Goal: Task Accomplishment & Management: Manage account settings

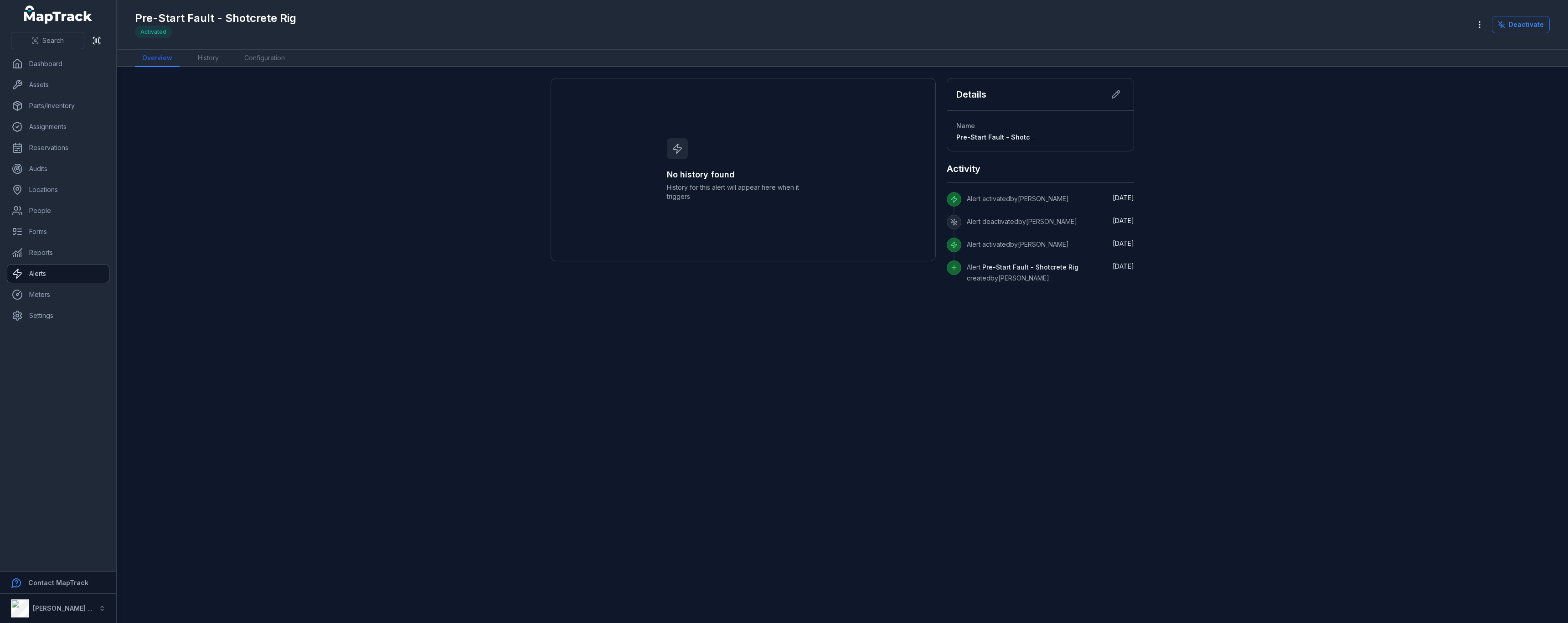
click at [32, 278] on link "Alerts" at bounding box center [58, 273] width 102 height 18
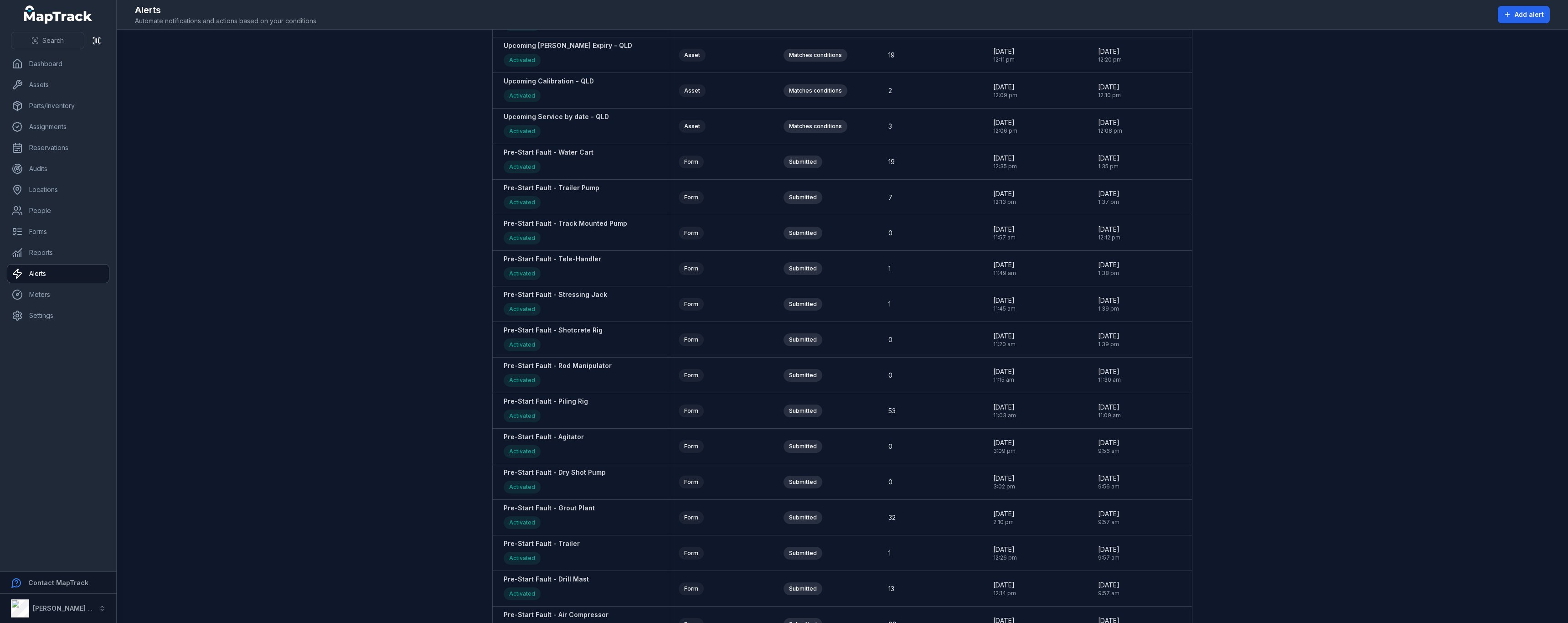
scroll to position [775, 0]
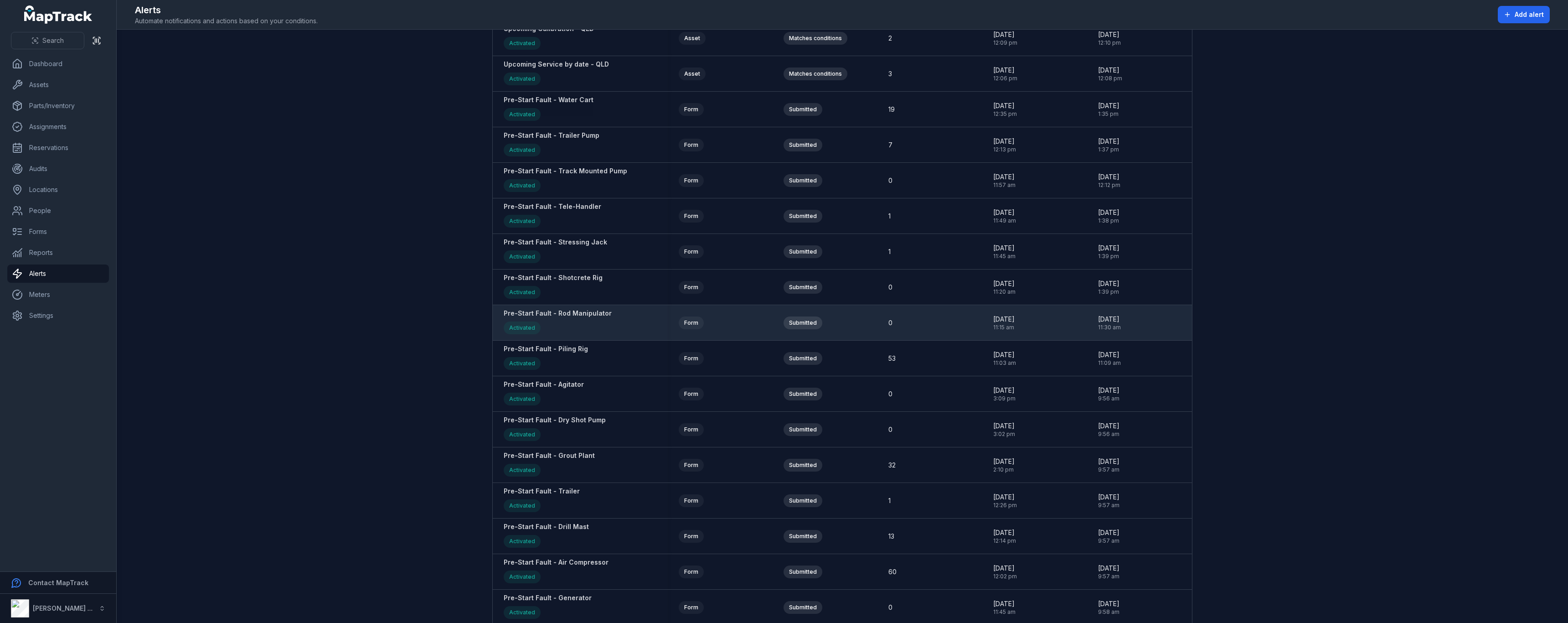
click at [575, 317] on strong "Pre-Start Fault - Rod Manipulator" at bounding box center [557, 313] width 108 height 9
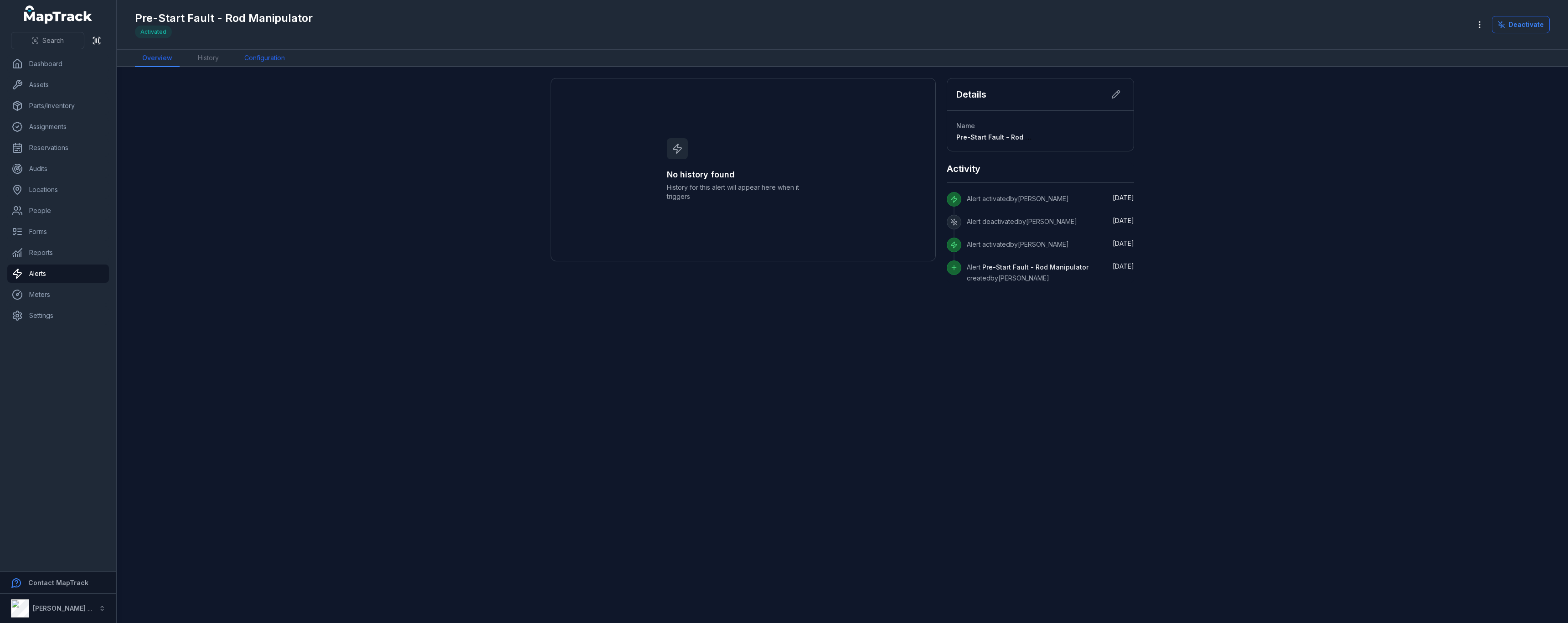
click at [284, 63] on link "Configuration" at bounding box center [264, 58] width 55 height 17
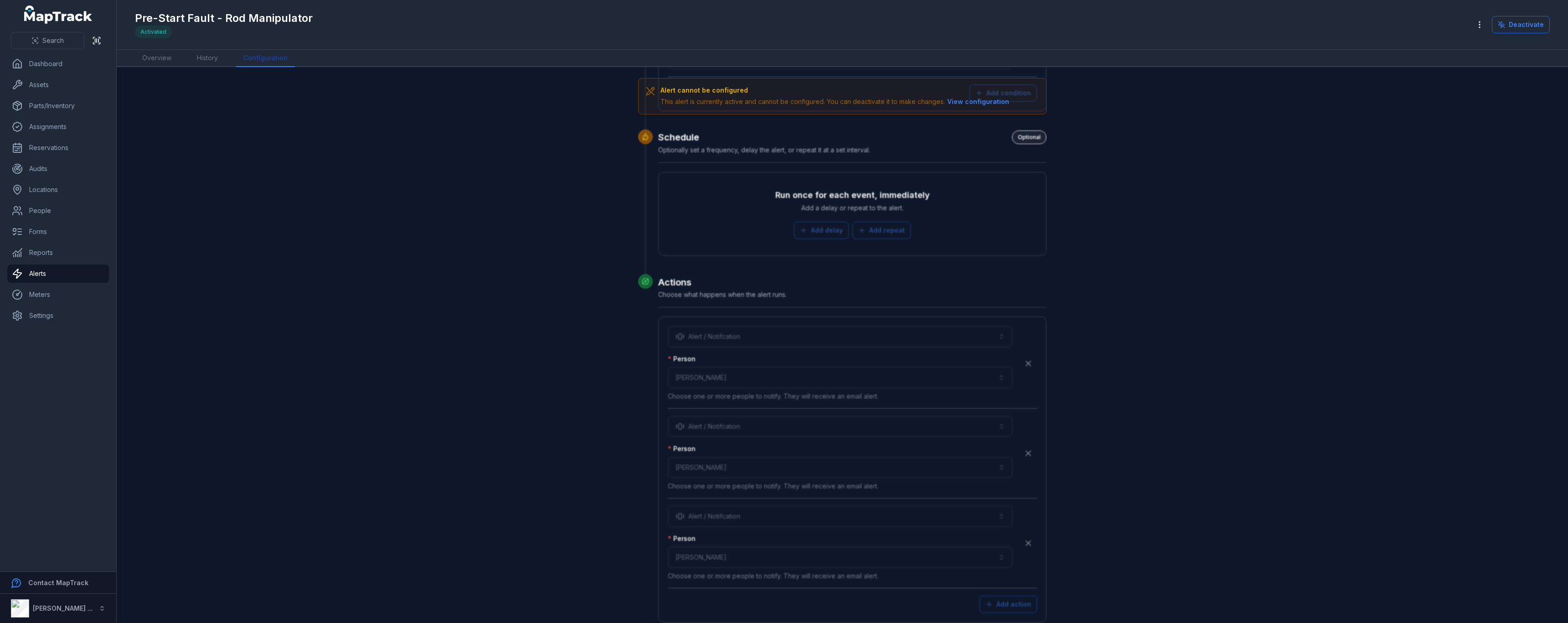
scroll to position [1645, 0]
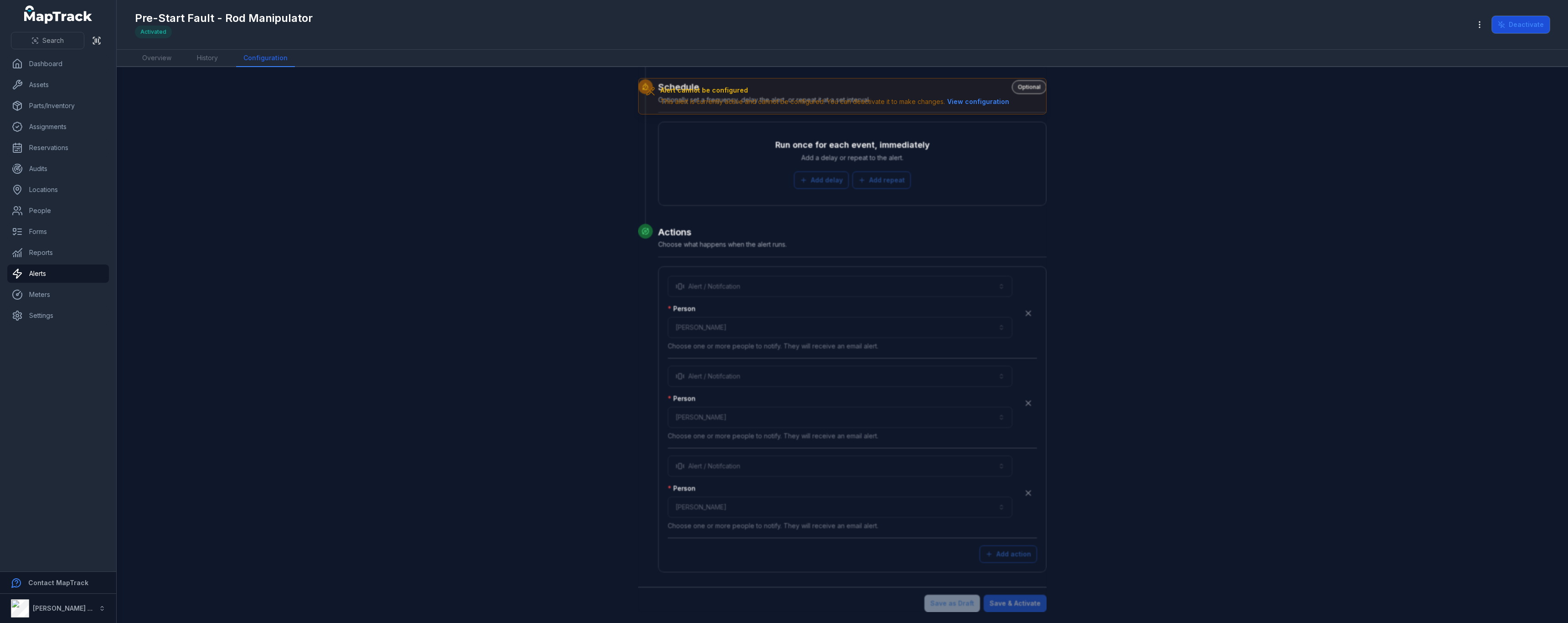
click at [1505, 23] on icon at bounding box center [1502, 24] width 7 height 7
